Goal: Task Accomplishment & Management: Manage account settings

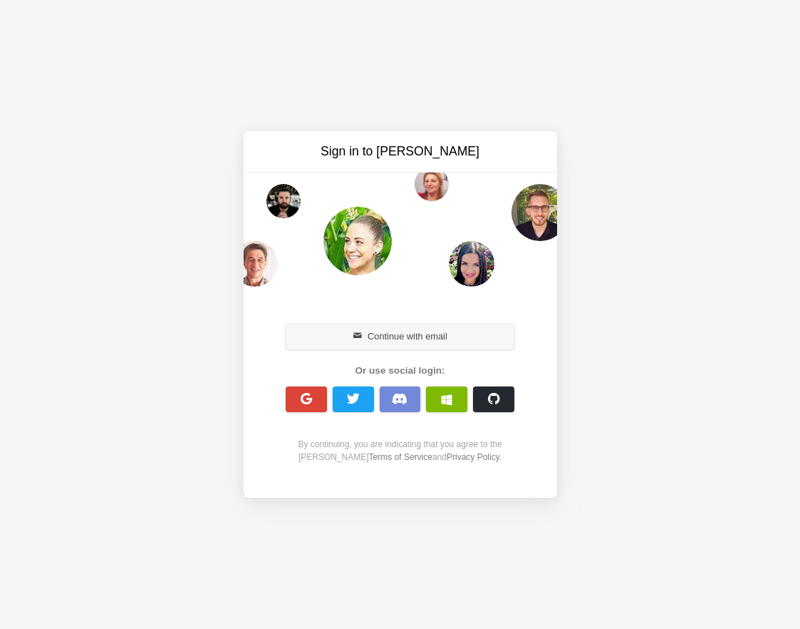
click at [412, 332] on button "Continue with email" at bounding box center [401, 337] width 230 height 26
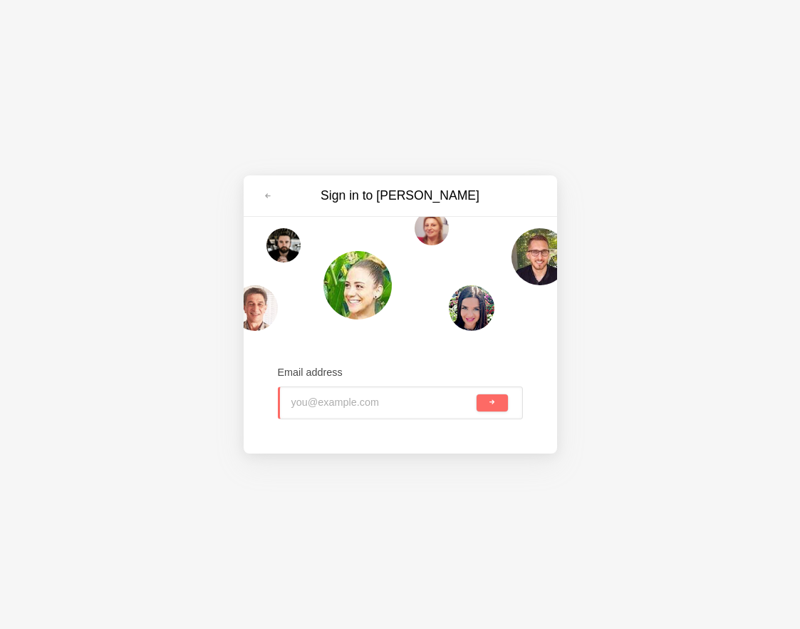
click at [367, 408] on input "email" at bounding box center [383, 402] width 183 height 31
click at [265, 200] on link at bounding box center [268, 196] width 26 height 23
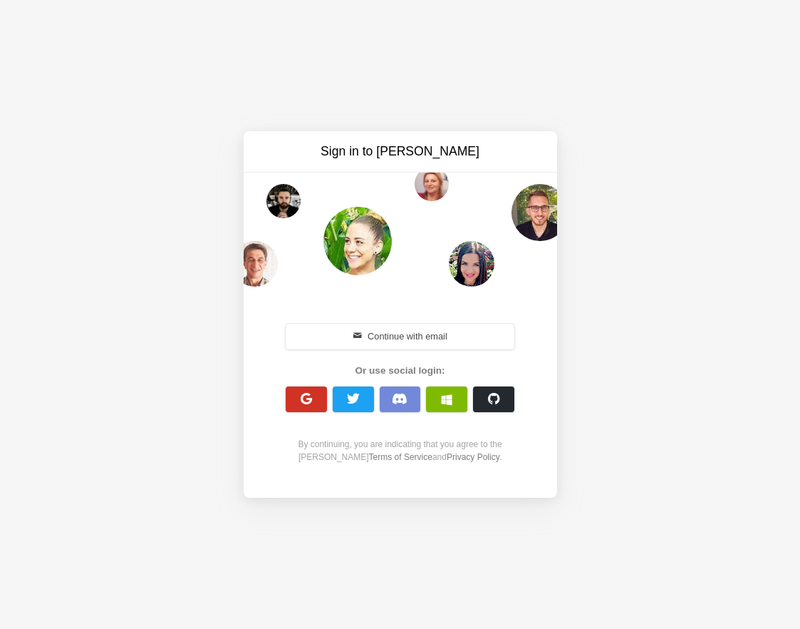
click at [308, 405] on span "button" at bounding box center [306, 399] width 14 height 14
